Goal: Information Seeking & Learning: Find specific fact

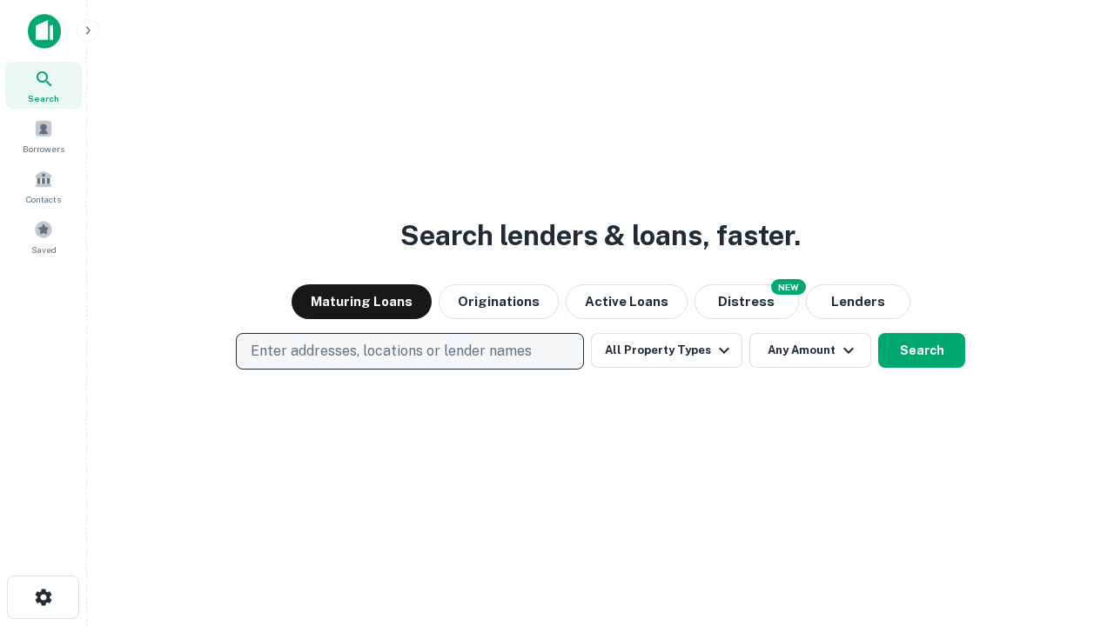
click at [409, 351] on p "Enter addresses, locations or lender names" at bounding box center [391, 351] width 281 height 21
type input "**********"
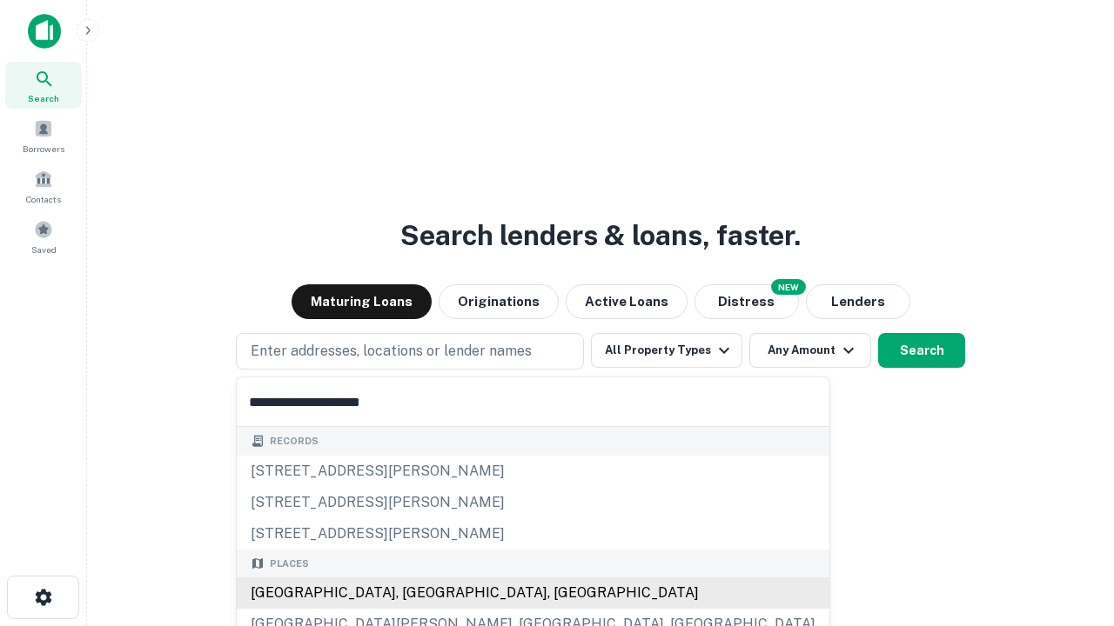
click at [416, 593] on div "[GEOGRAPHIC_DATA], [GEOGRAPHIC_DATA], [GEOGRAPHIC_DATA]" at bounding box center [533, 593] width 592 height 31
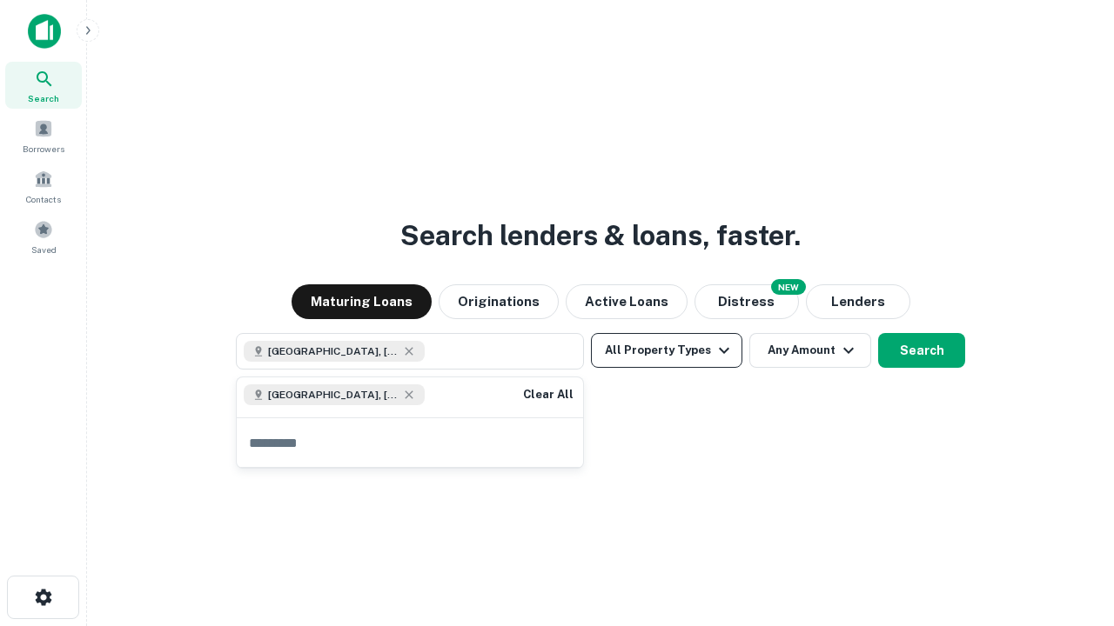
click at [666, 351] on button "All Property Types" at bounding box center [666, 350] width 151 height 35
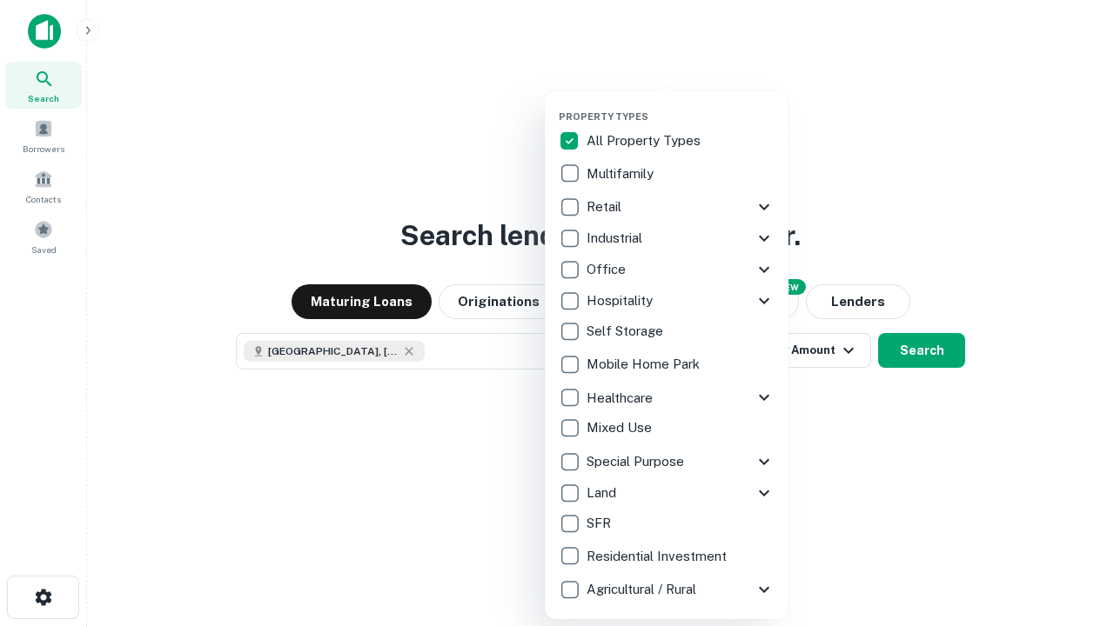
click at [680, 105] on button "button" at bounding box center [681, 105] width 244 height 1
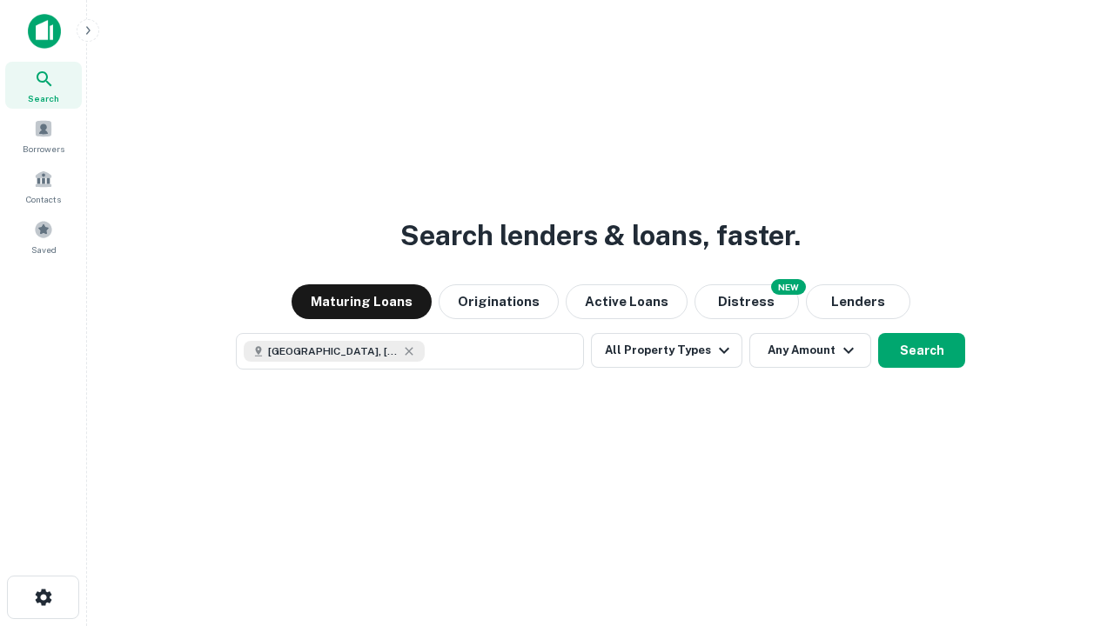
scroll to position [28, 0]
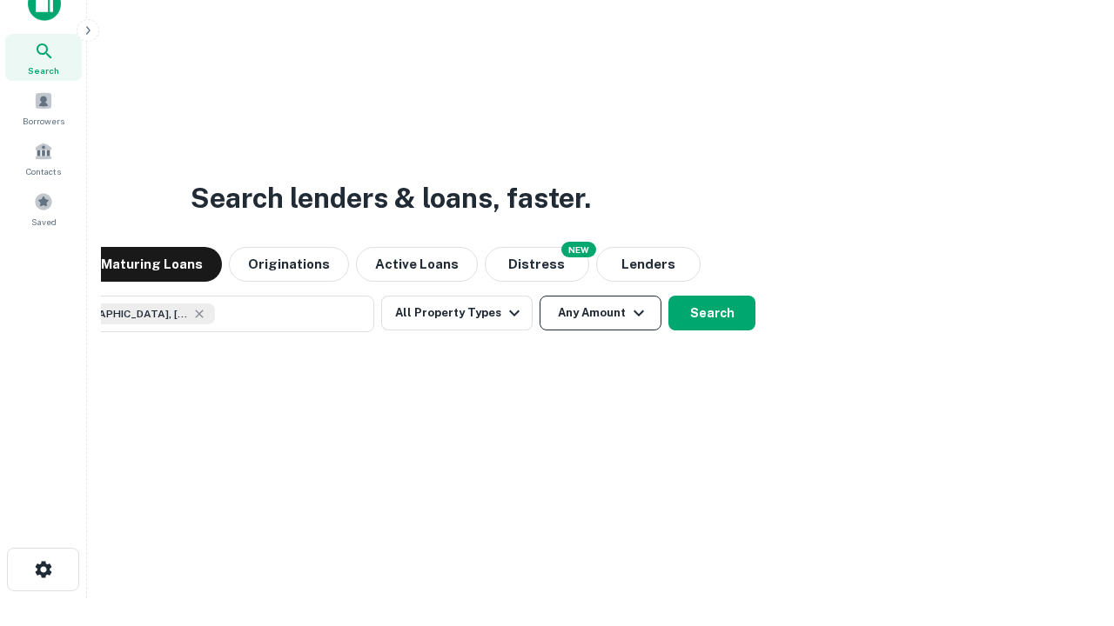
click at [539, 296] on button "Any Amount" at bounding box center [600, 313] width 122 height 35
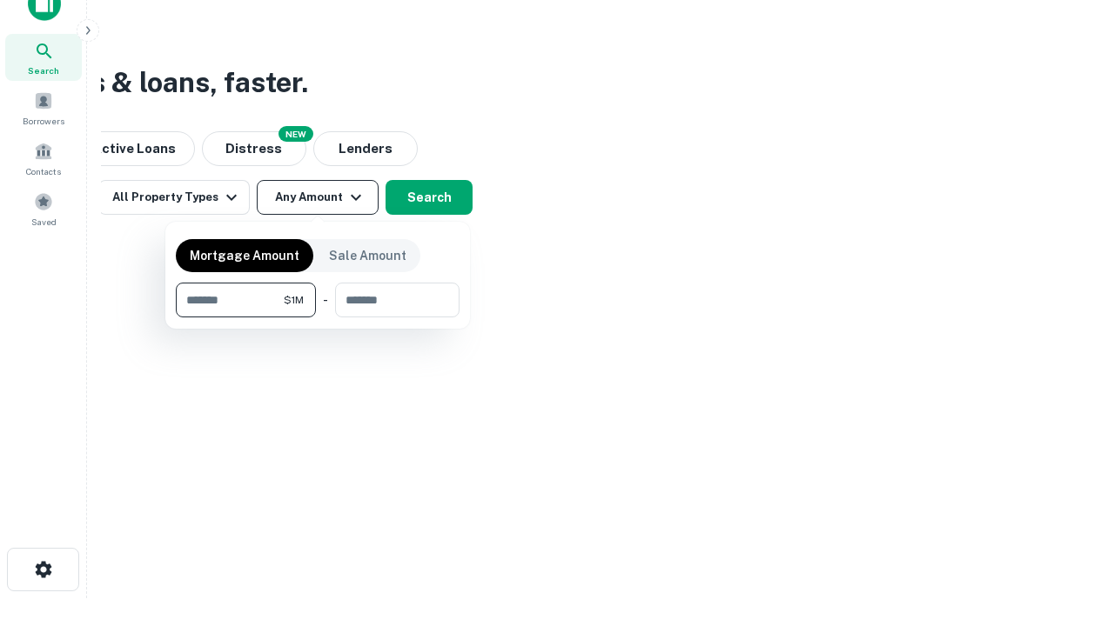
type input "*******"
click at [318, 318] on button "button" at bounding box center [318, 318] width 284 height 1
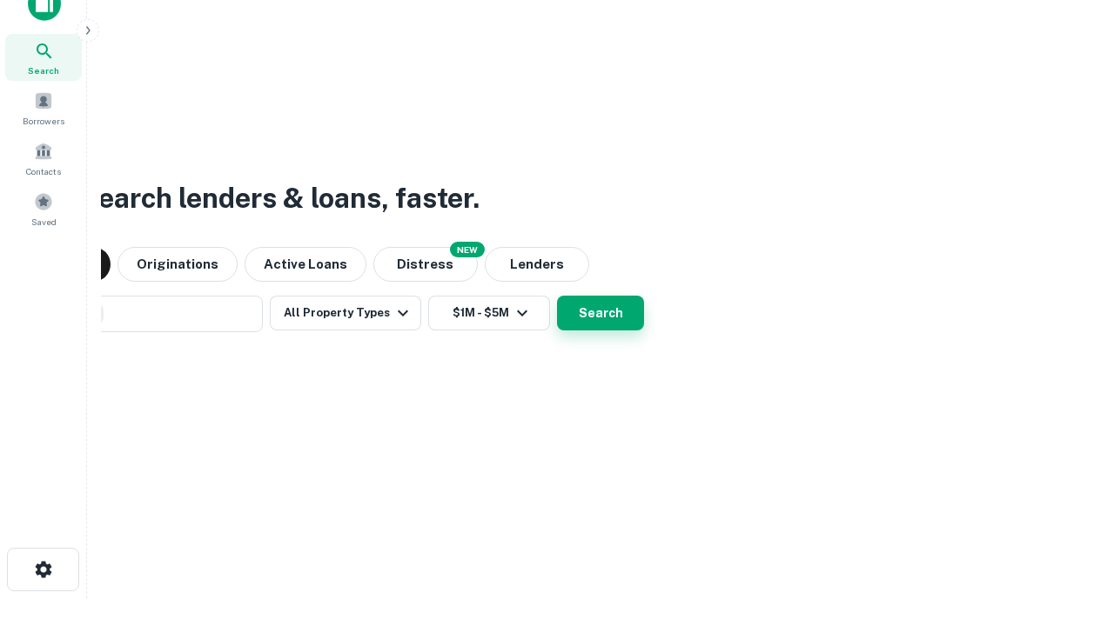
click at [557, 296] on button "Search" at bounding box center [600, 313] width 87 height 35
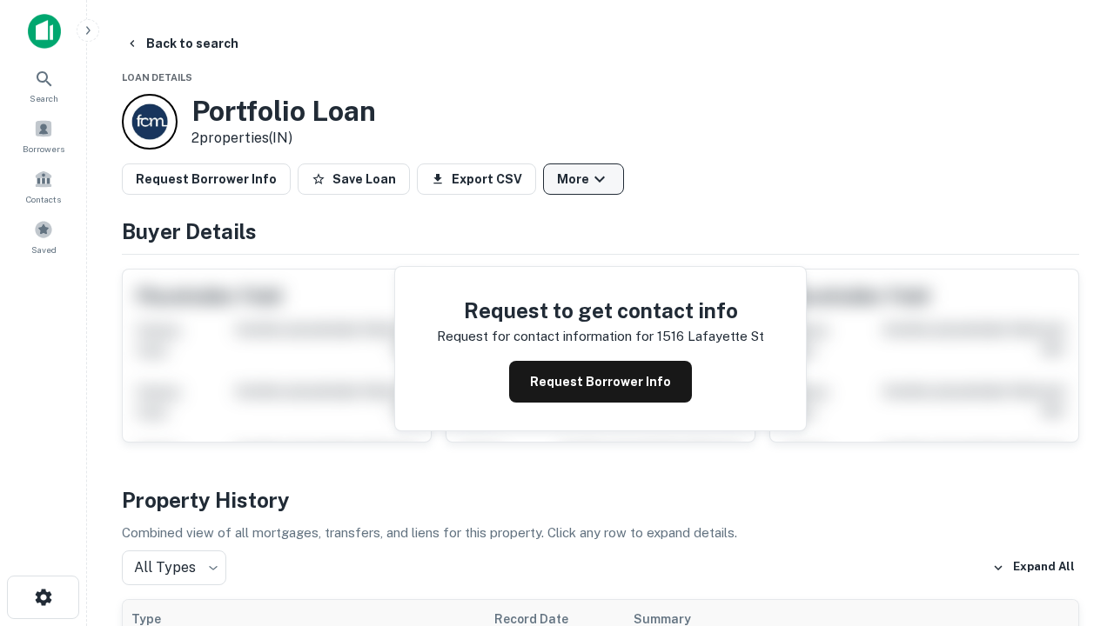
click at [583, 179] on button "More" at bounding box center [583, 179] width 81 height 31
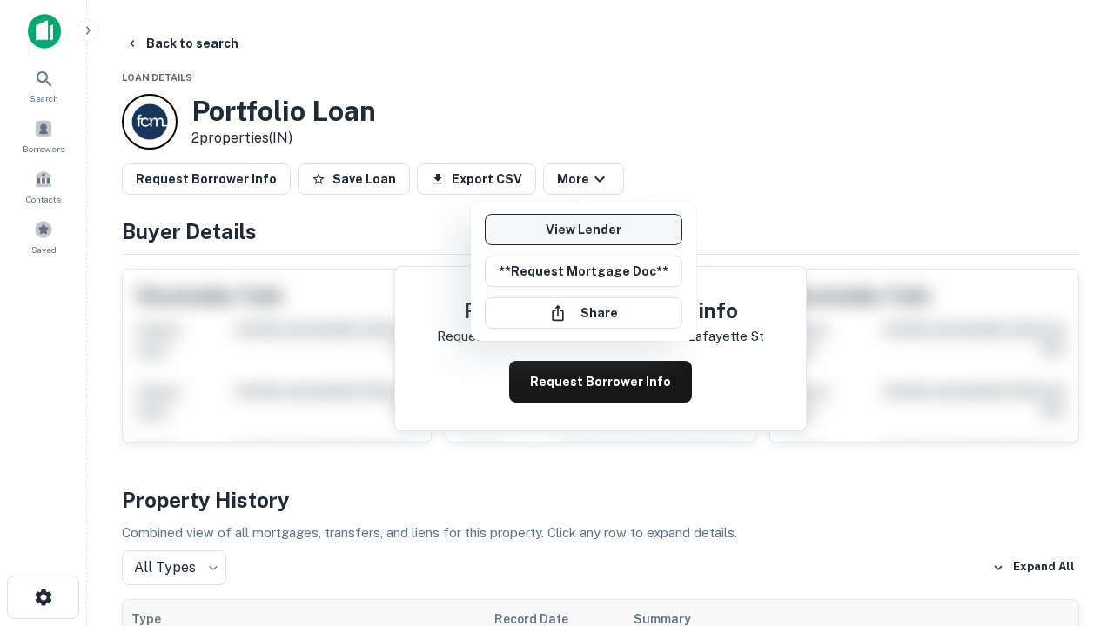
click at [583, 230] on link "View Lender" at bounding box center [583, 229] width 197 height 31
